Goal: Task Accomplishment & Management: Manage account settings

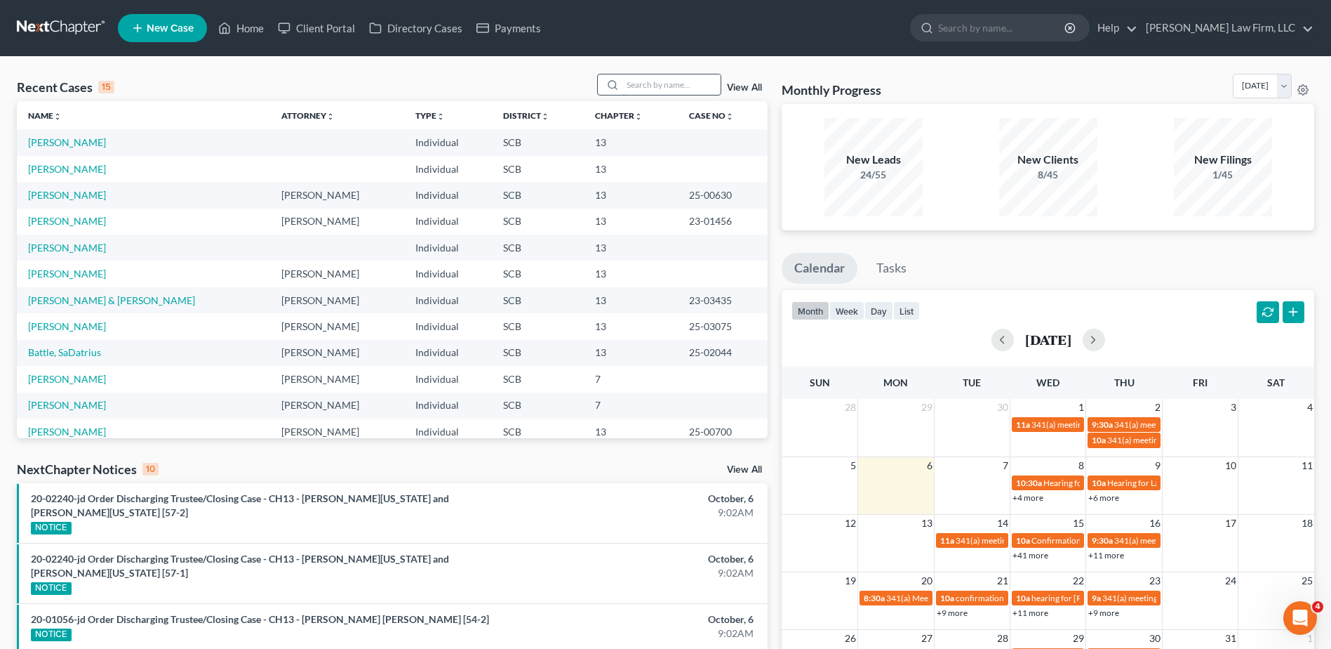
click at [659, 84] on input "search" at bounding box center [672, 84] width 98 height 20
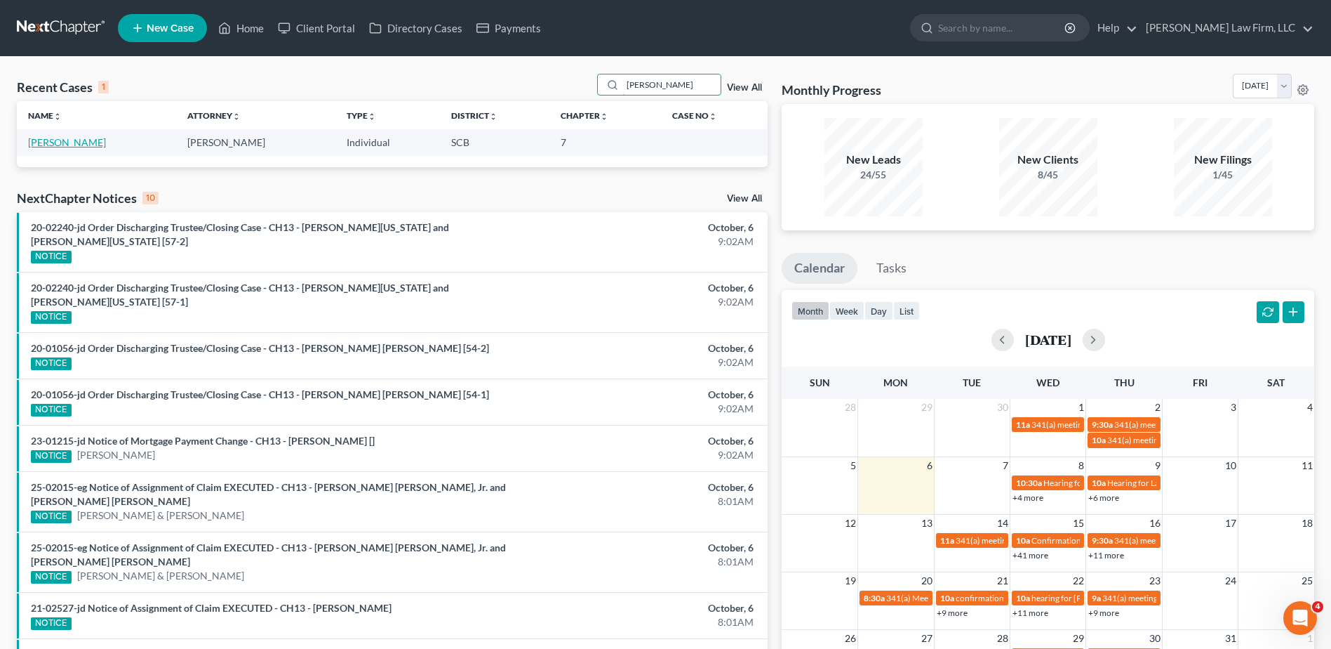
type input "[PERSON_NAME]"
click at [70, 140] on link "[PERSON_NAME]" at bounding box center [67, 142] width 78 height 12
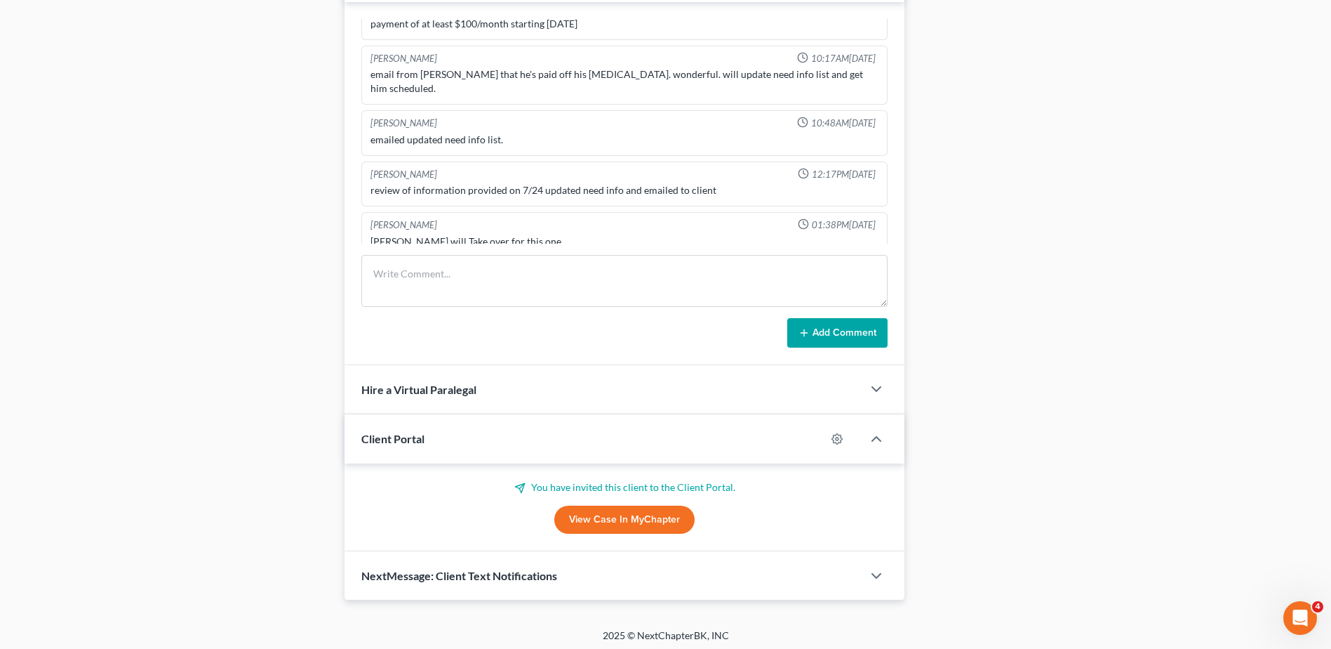
scroll to position [789, 0]
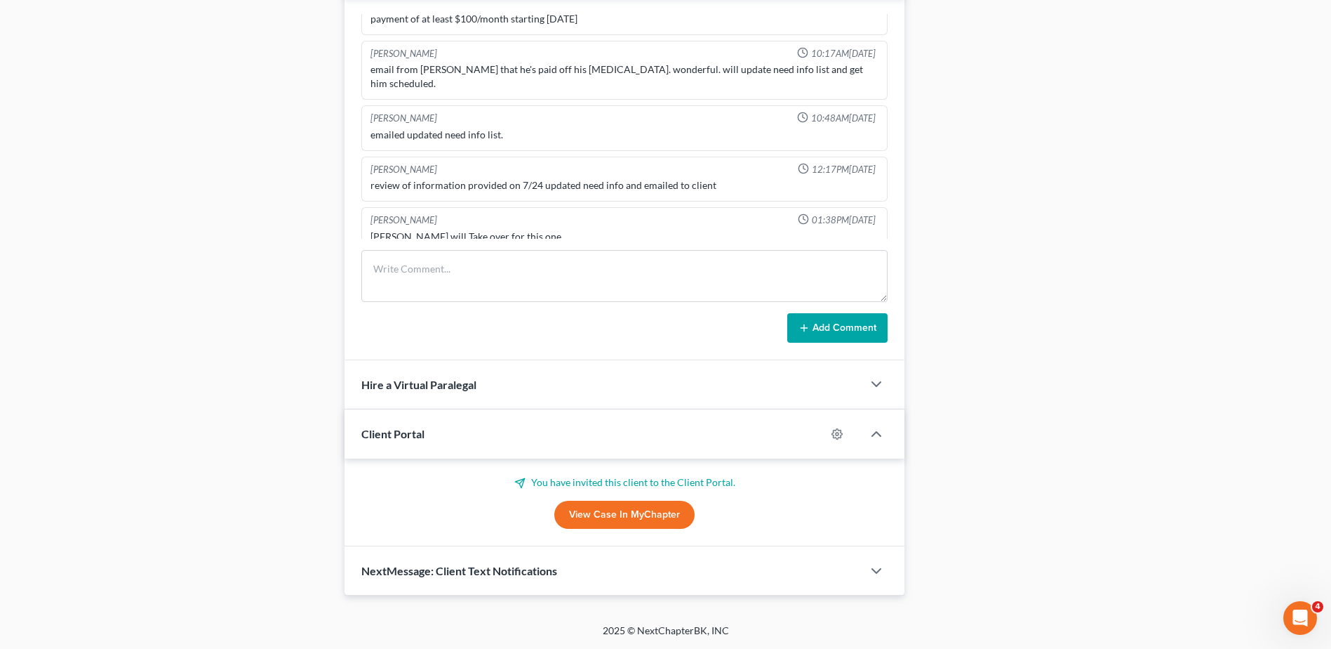
click at [606, 512] on link "View Case in MyChapter" at bounding box center [624, 514] width 140 height 28
click at [531, 283] on textarea at bounding box center [624, 276] width 526 height 52
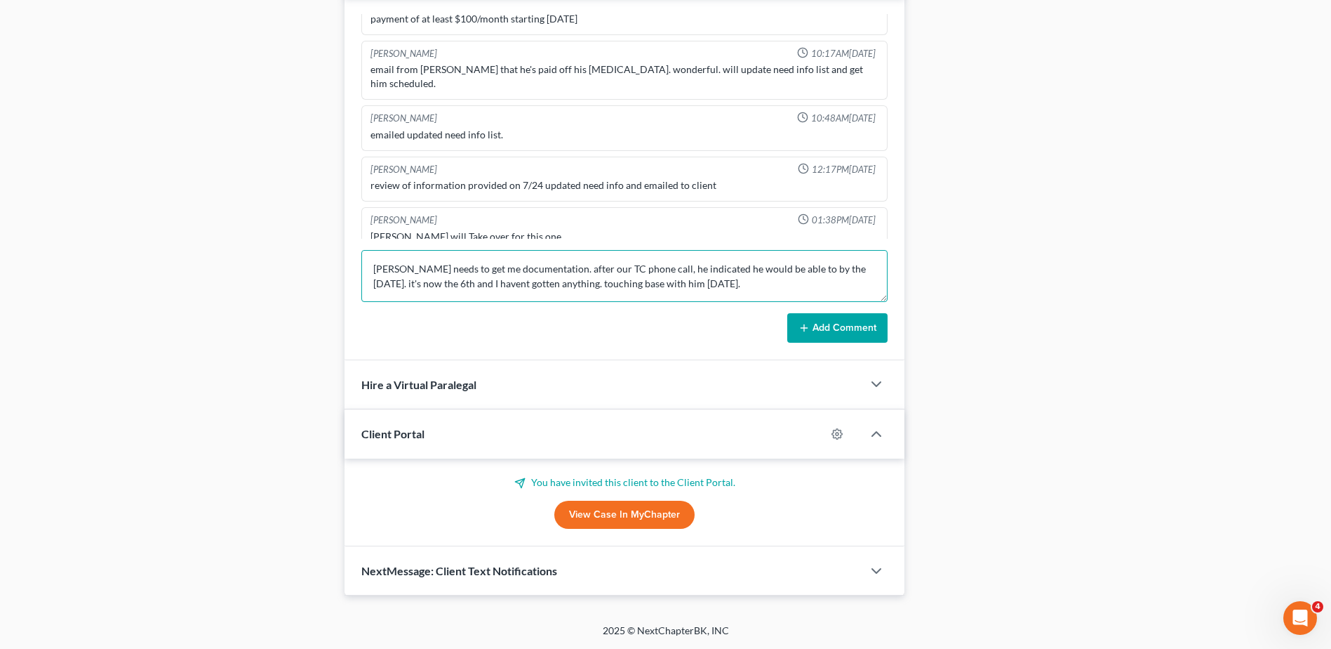
type textarea "[PERSON_NAME] needs to get me documentation. after our TC phone call, he indica…"
click at [848, 324] on button "Add Comment" at bounding box center [838, 327] width 100 height 29
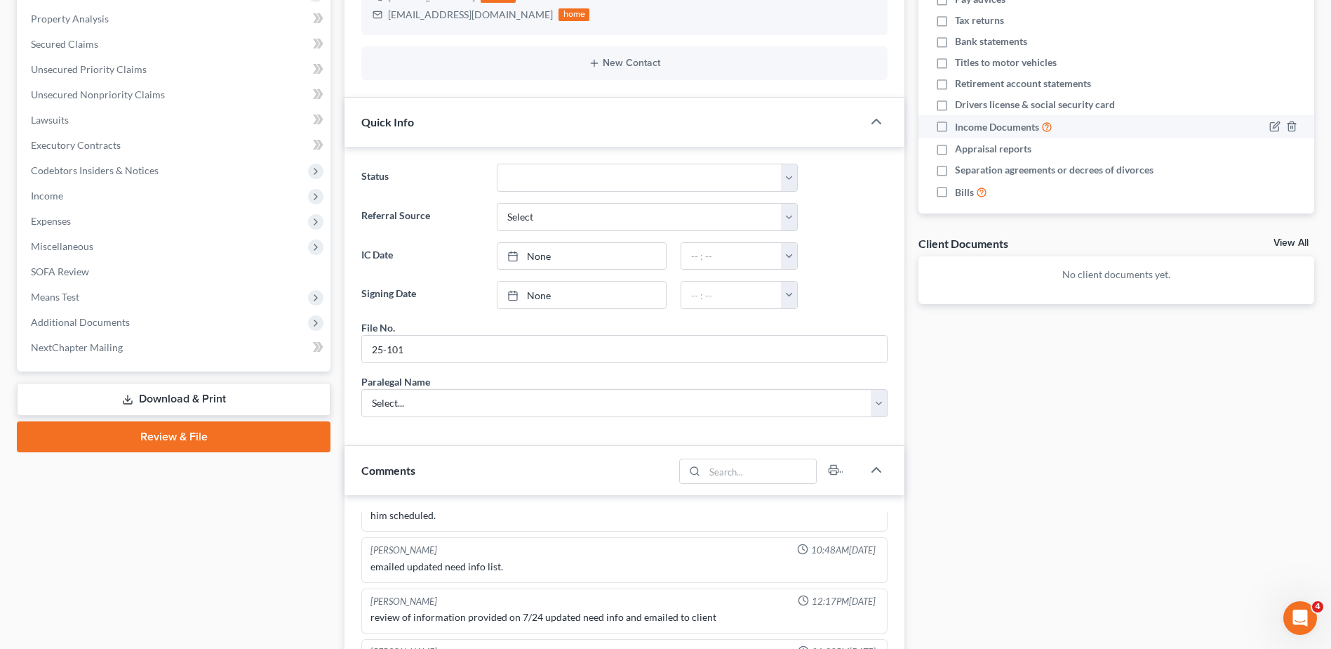
scroll to position [17, 0]
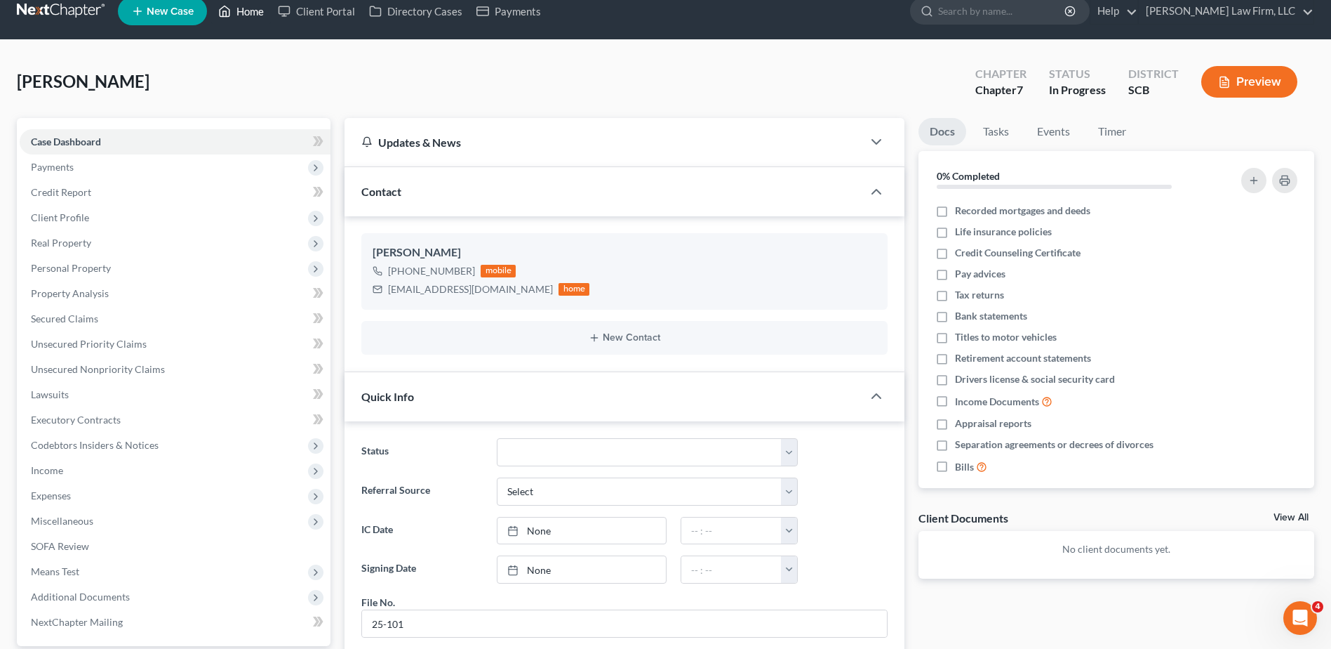
click at [241, 8] on link "Home" at bounding box center [241, 11] width 60 height 25
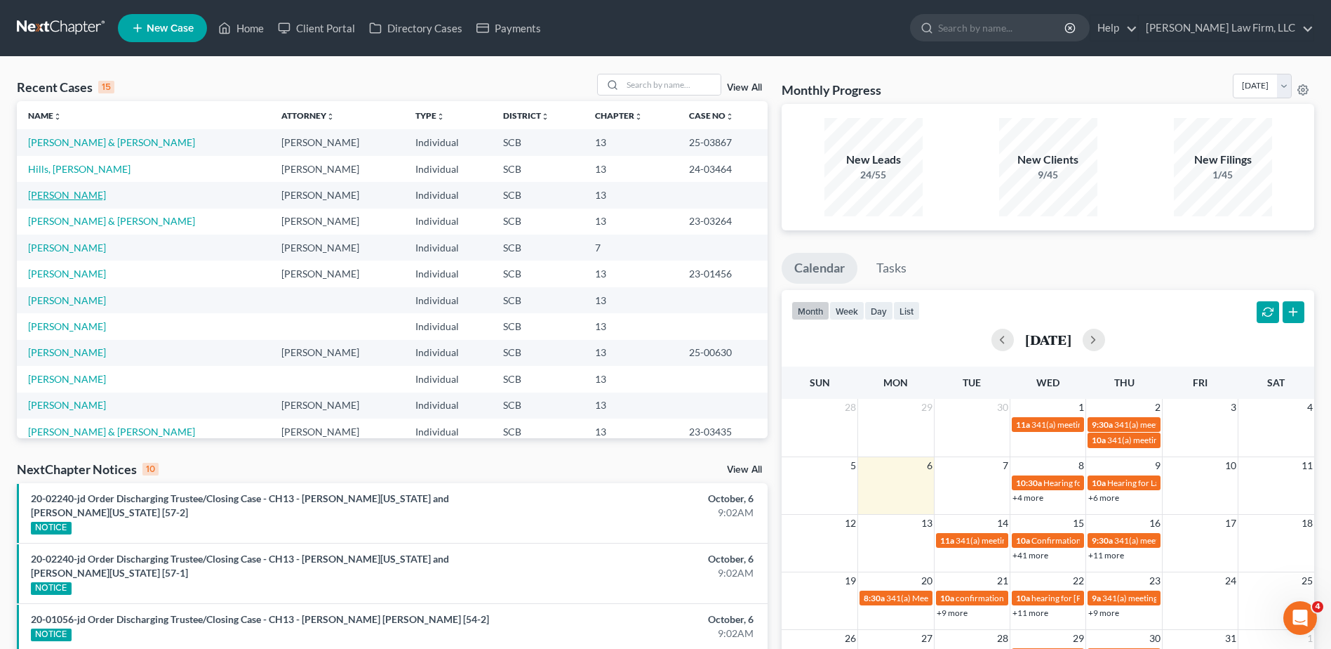
click at [98, 190] on link "[PERSON_NAME]" at bounding box center [67, 195] width 78 height 12
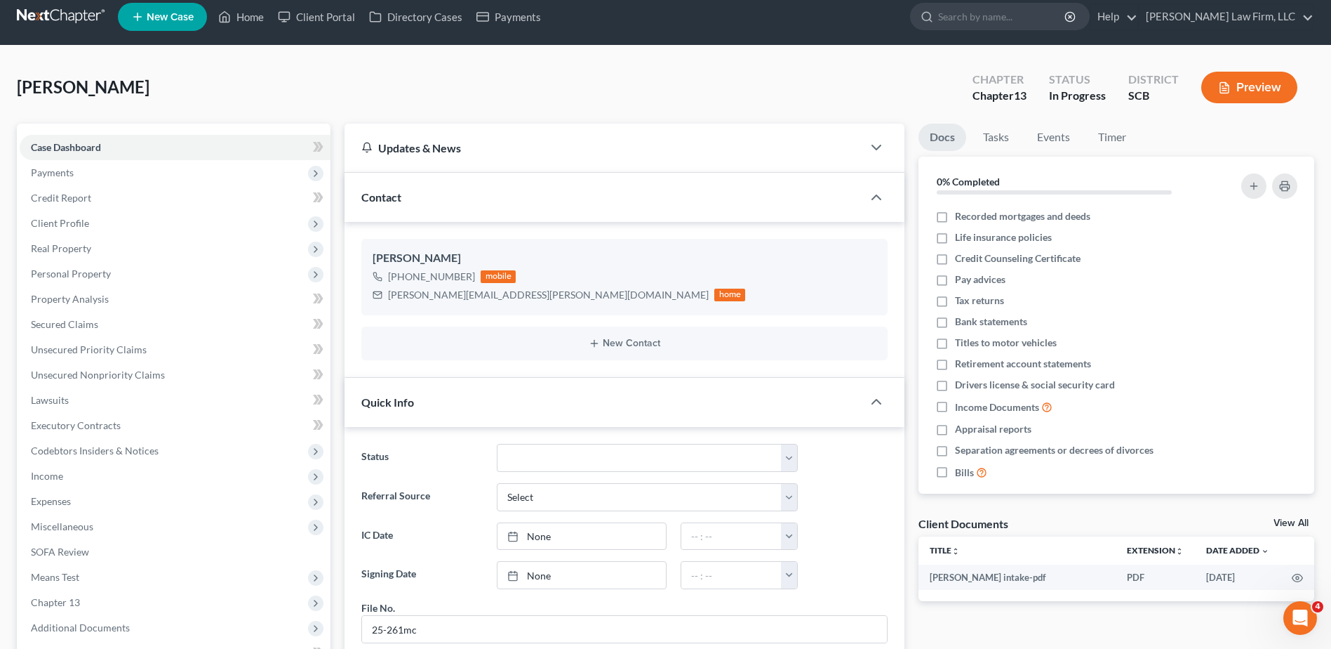
scroll to position [427, 0]
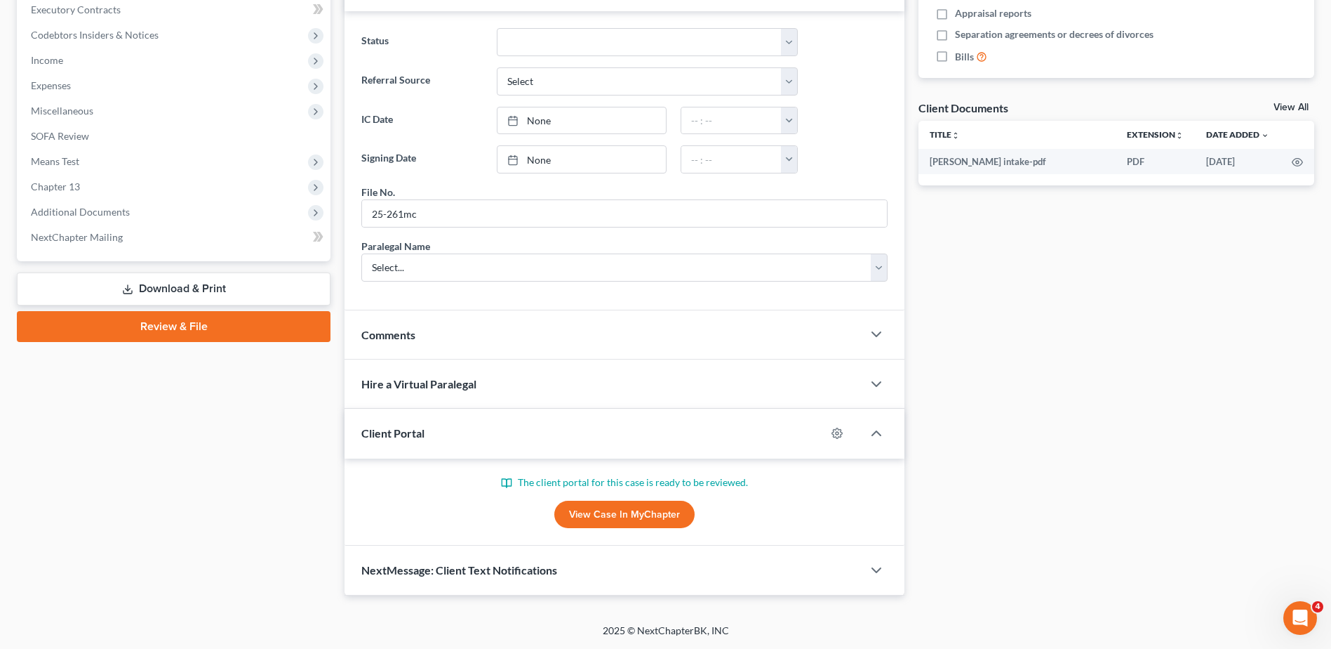
click at [616, 505] on link "View Case in MyChapter" at bounding box center [624, 514] width 140 height 28
